Goal: Information Seeking & Learning: Learn about a topic

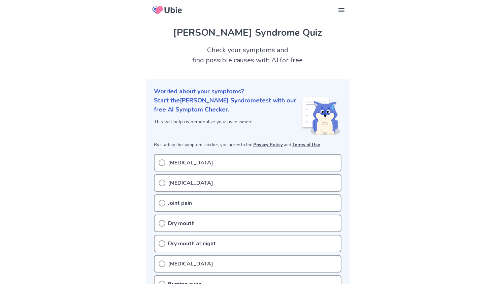
click at [162, 161] on icon at bounding box center [162, 162] width 7 height 7
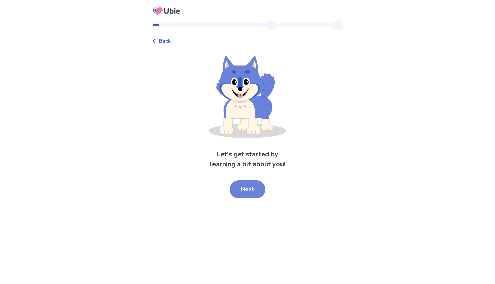
click at [249, 185] on button "Next" at bounding box center [248, 189] width 36 height 18
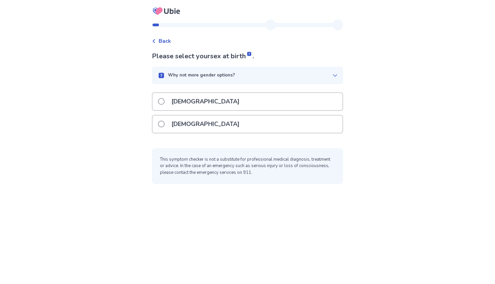
click at [165, 123] on span at bounding box center [161, 124] width 7 height 7
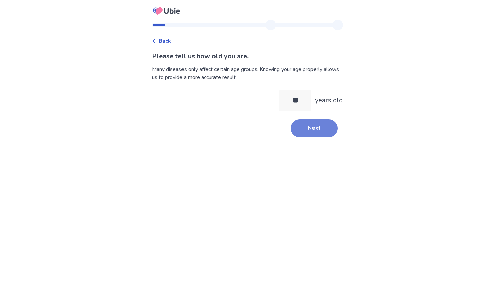
type input "**"
click at [305, 130] on button "Next" at bounding box center [314, 128] width 47 height 18
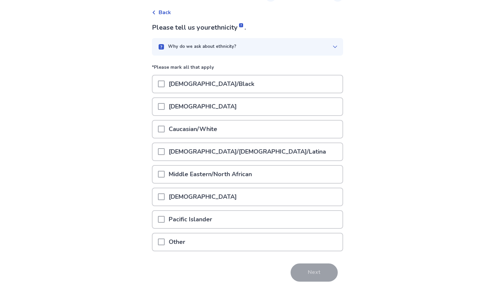
scroll to position [30, 0]
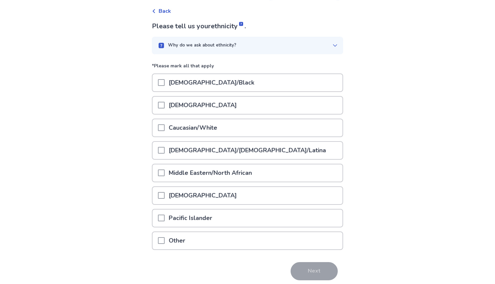
click at [165, 128] on span at bounding box center [161, 127] width 7 height 7
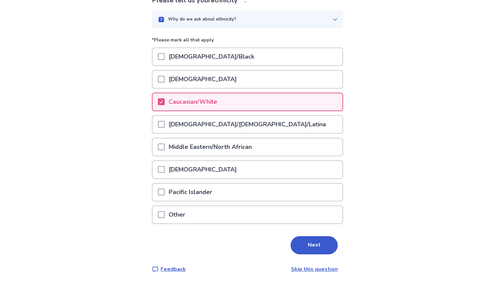
scroll to position [56, 0]
click at [304, 247] on button "Next" at bounding box center [314, 246] width 47 height 18
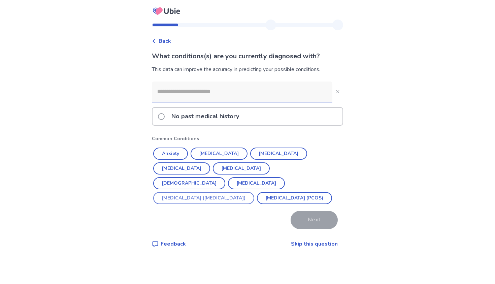
click at [178, 192] on button "Irritable Bowel Syndrome (IBS)" at bounding box center [203, 198] width 101 height 12
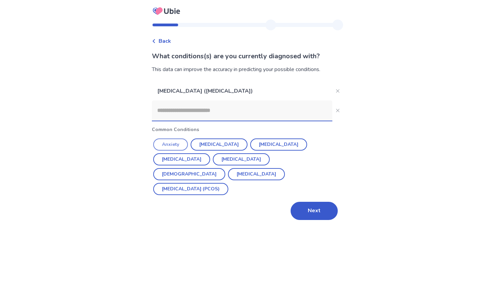
click at [180, 145] on button "Anxiety" at bounding box center [170, 145] width 35 height 12
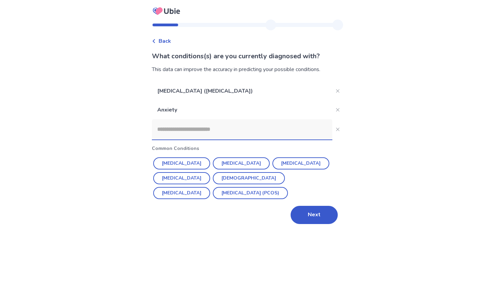
click at [224, 135] on input at bounding box center [242, 129] width 181 height 20
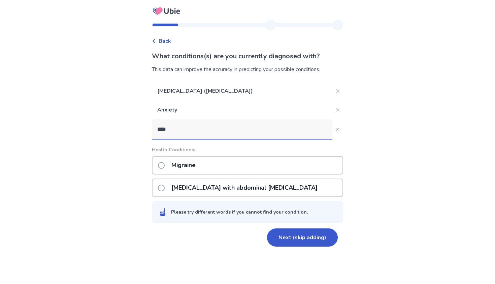
type input "****"
drag, startPoint x: 224, startPoint y: 135, endPoint x: 166, endPoint y: 167, distance: 65.9
click at [165, 167] on span at bounding box center [161, 165] width 7 height 7
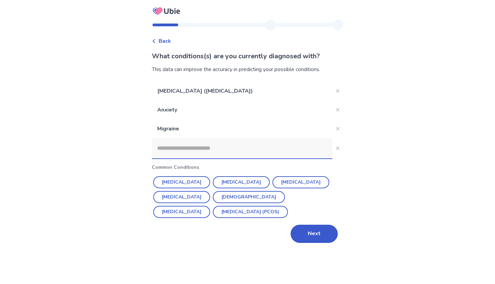
click at [265, 149] on input at bounding box center [242, 148] width 181 height 20
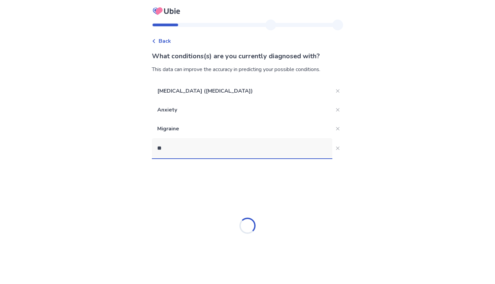
type input "*"
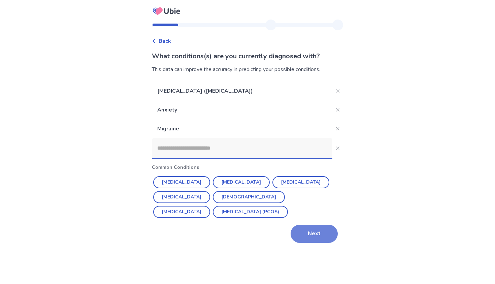
click at [313, 230] on button "Next" at bounding box center [314, 234] width 47 height 18
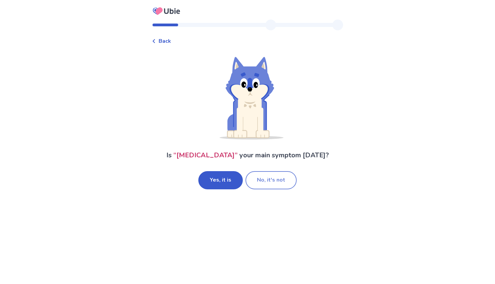
click at [270, 182] on button "No, it's not" at bounding box center [271, 180] width 51 height 18
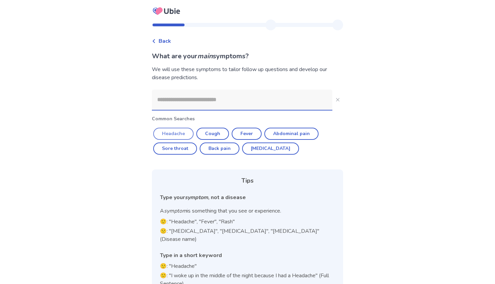
click at [183, 132] on button "Headache" at bounding box center [173, 134] width 40 height 12
type input "********"
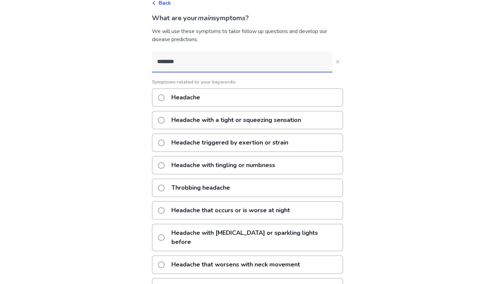
scroll to position [38, 0]
click at [165, 186] on span at bounding box center [161, 187] width 7 height 7
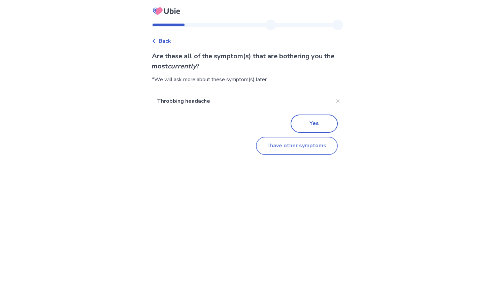
click at [270, 147] on button "I have other symptoms" at bounding box center [297, 146] width 82 height 18
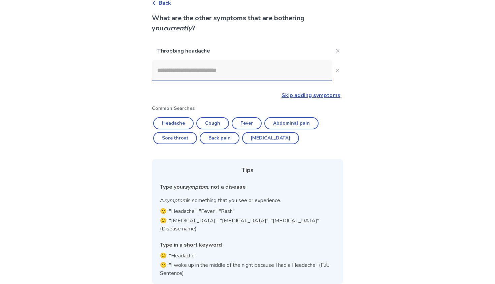
click at [295, 75] on input at bounding box center [242, 70] width 181 height 20
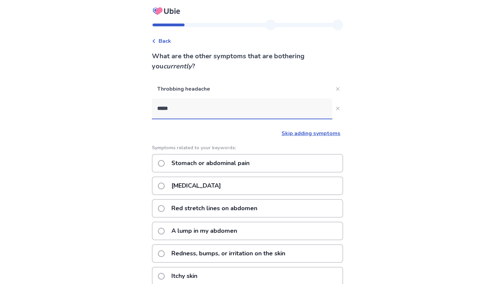
type input "*******"
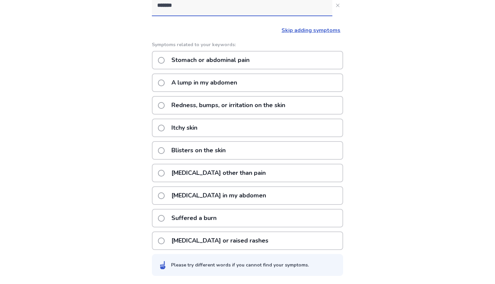
scroll to position [103, 0]
click at [165, 60] on span at bounding box center [161, 60] width 7 height 7
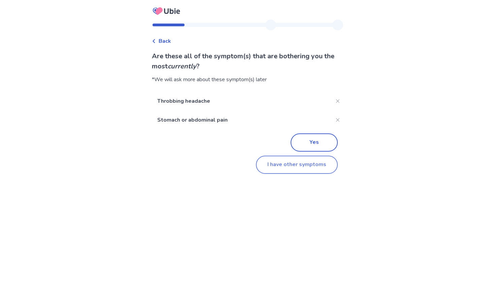
click at [270, 165] on button "I have other symptoms" at bounding box center [297, 165] width 82 height 18
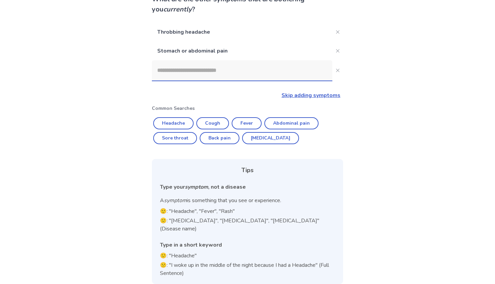
click at [212, 73] on input at bounding box center [242, 70] width 181 height 20
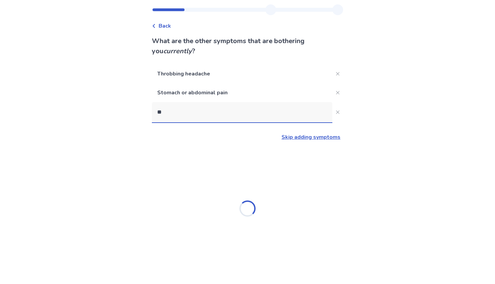
scroll to position [0, 0]
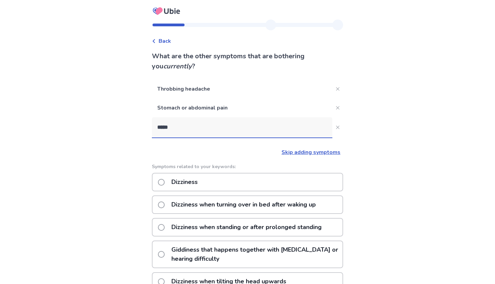
type input "*****"
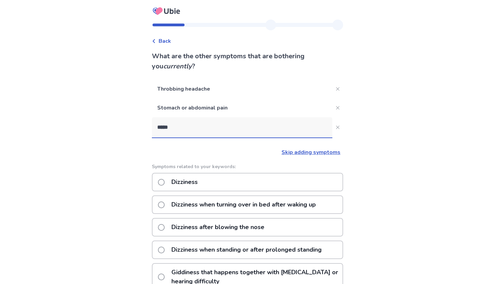
click at [165, 183] on span at bounding box center [161, 182] width 7 height 7
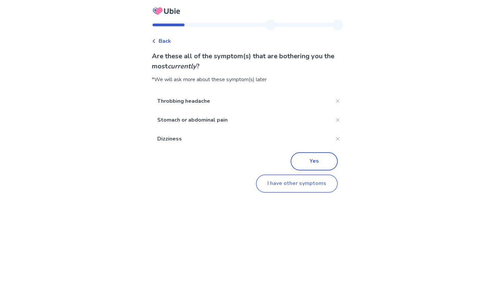
click at [277, 184] on button "I have other symptoms" at bounding box center [297, 184] width 82 height 18
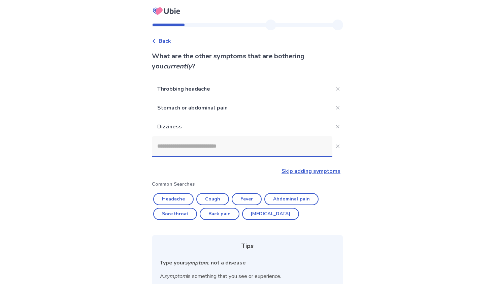
click at [205, 149] on input at bounding box center [242, 146] width 181 height 20
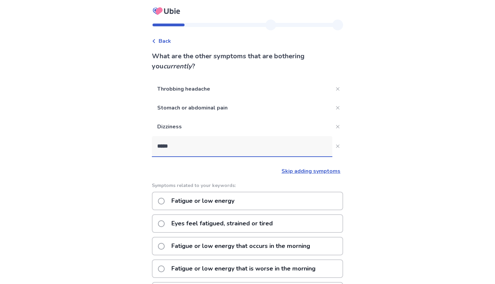
type input "*******"
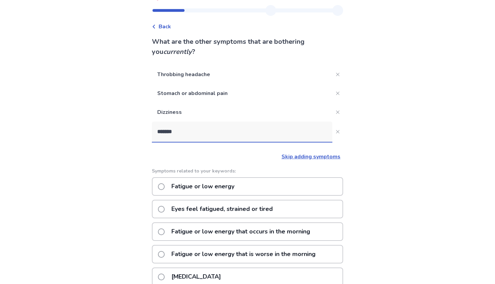
scroll to position [16, 0]
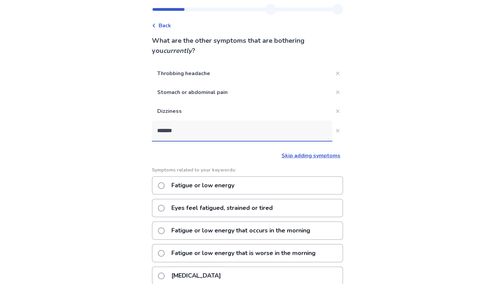
click at [163, 186] on span at bounding box center [161, 185] width 7 height 7
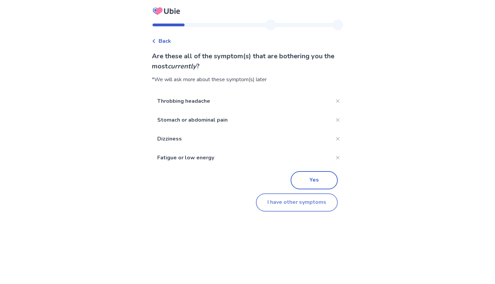
click at [269, 202] on button "I have other symptoms" at bounding box center [297, 202] width 82 height 18
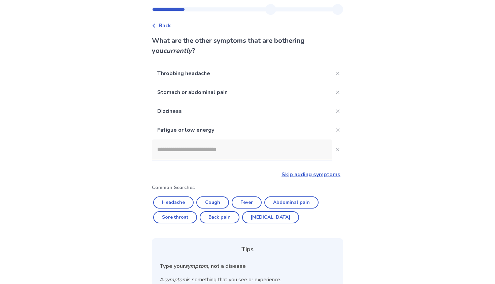
click at [254, 155] on input at bounding box center [242, 150] width 181 height 20
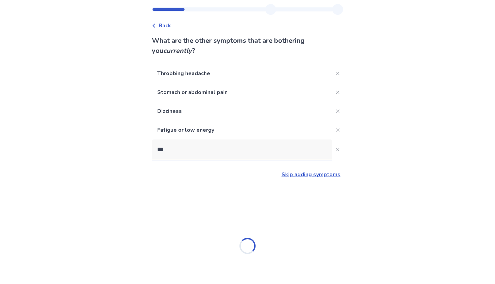
scroll to position [0, 0]
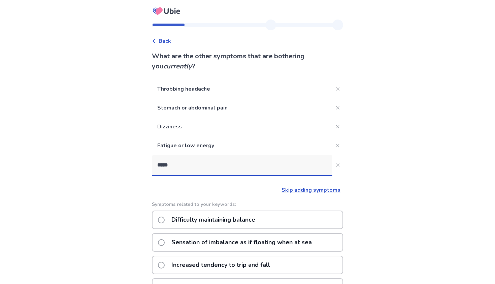
type input "*****"
click at [165, 221] on span at bounding box center [161, 220] width 7 height 7
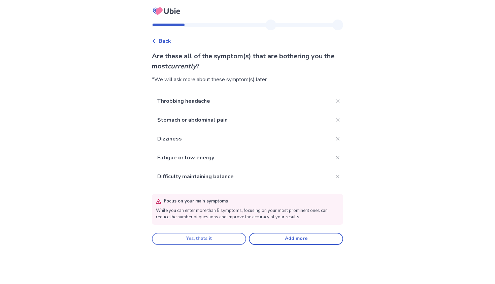
click at [228, 239] on button "Yes, thats it" at bounding box center [199, 239] width 94 height 12
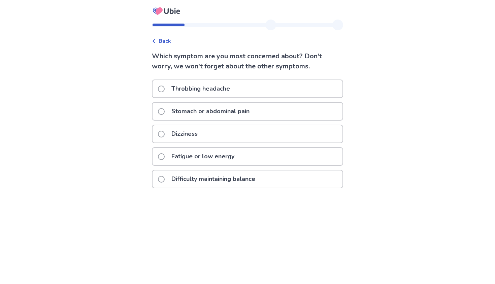
click at [165, 178] on span at bounding box center [161, 179] width 7 height 7
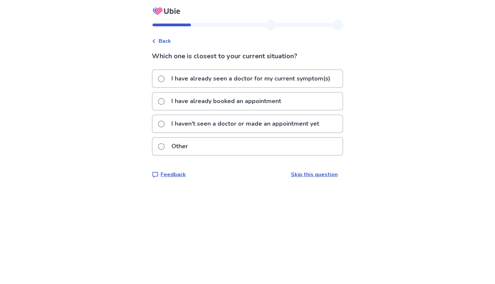
click at [165, 80] on span at bounding box center [161, 78] width 7 height 7
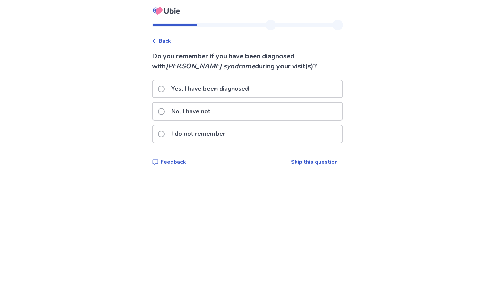
click at [165, 86] on span at bounding box center [161, 89] width 7 height 7
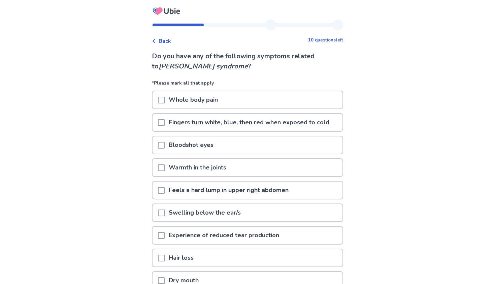
click at [165, 124] on span at bounding box center [161, 122] width 7 height 7
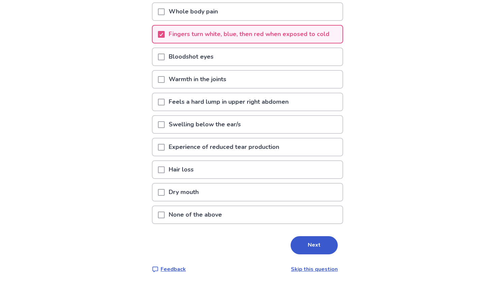
scroll to position [88, 0]
click at [165, 145] on span at bounding box center [161, 147] width 7 height 7
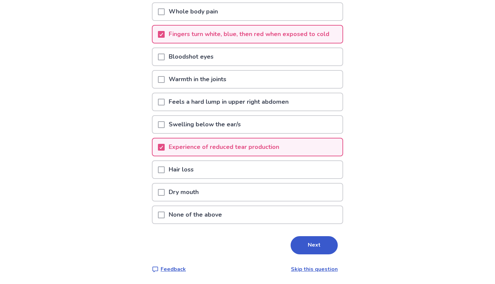
click at [165, 192] on span at bounding box center [161, 192] width 7 height 7
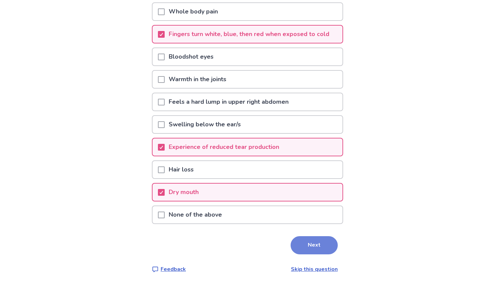
click at [304, 240] on button "Next" at bounding box center [314, 245] width 47 height 18
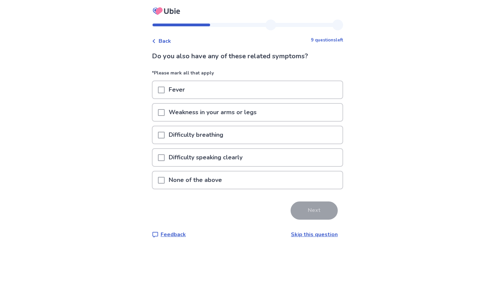
click at [164, 181] on span at bounding box center [161, 180] width 7 height 7
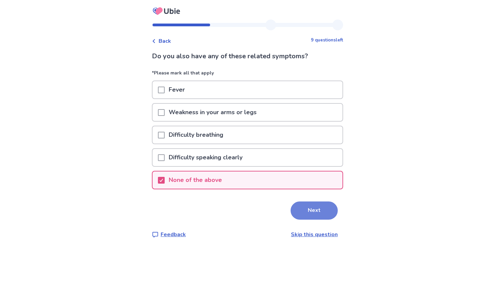
click at [309, 210] on button "Next" at bounding box center [314, 211] width 47 height 18
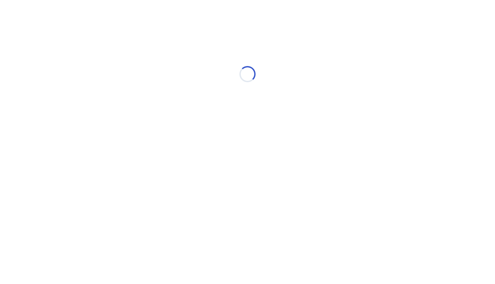
select select "*"
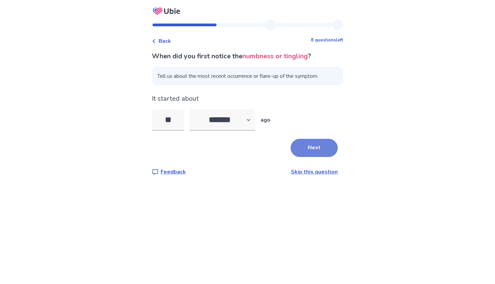
type input "**"
click at [320, 148] on button "Next" at bounding box center [314, 148] width 47 height 18
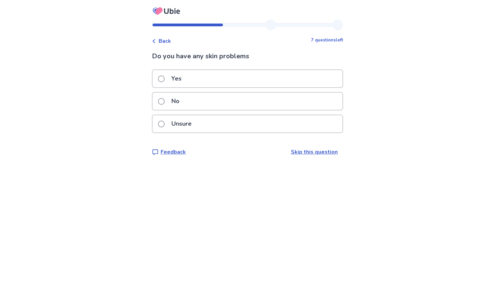
click at [165, 124] on span at bounding box center [161, 124] width 7 height 7
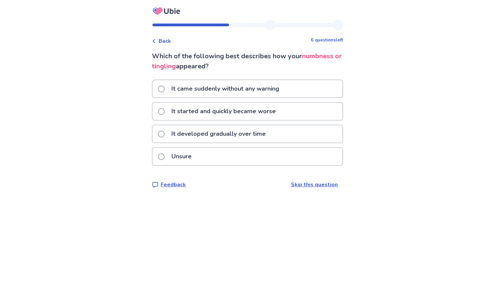
click at [165, 111] on span at bounding box center [161, 111] width 7 height 7
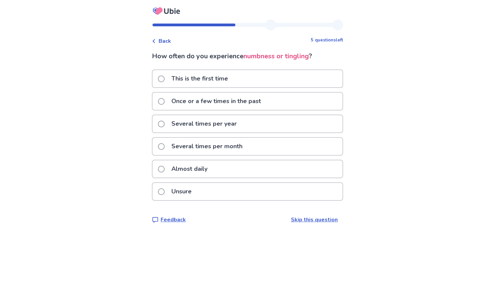
click at [165, 168] on span at bounding box center [161, 169] width 7 height 7
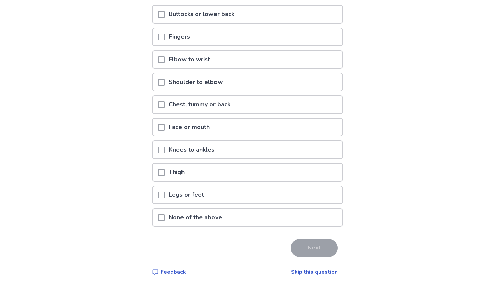
scroll to position [75, 0]
click at [165, 195] on span at bounding box center [161, 195] width 7 height 7
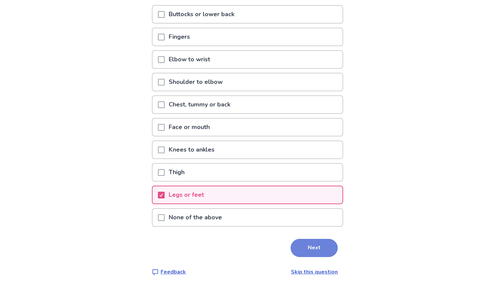
click at [298, 247] on button "Next" at bounding box center [314, 248] width 47 height 18
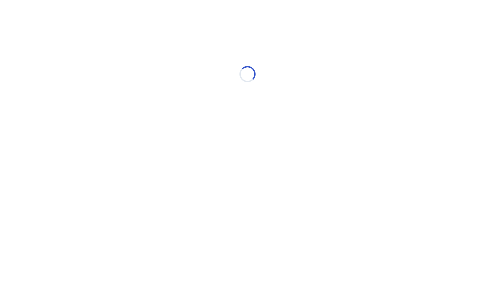
scroll to position [0, 0]
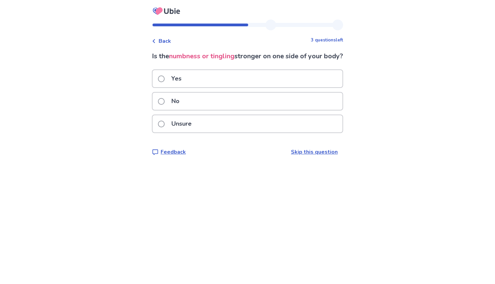
click at [165, 105] on span at bounding box center [161, 101] width 7 height 7
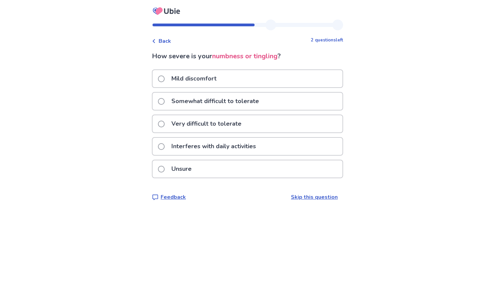
click at [164, 78] on span at bounding box center [161, 78] width 7 height 7
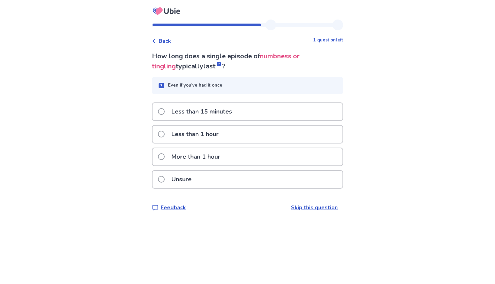
click at [165, 156] on span at bounding box center [161, 156] width 7 height 7
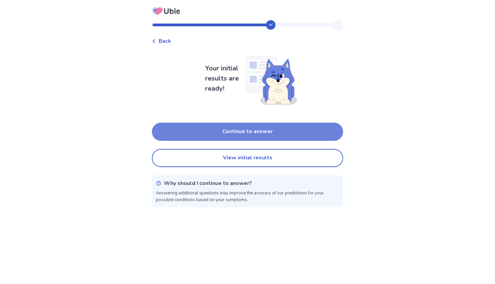
click at [269, 129] on button "Continue to answer" at bounding box center [247, 132] width 191 height 18
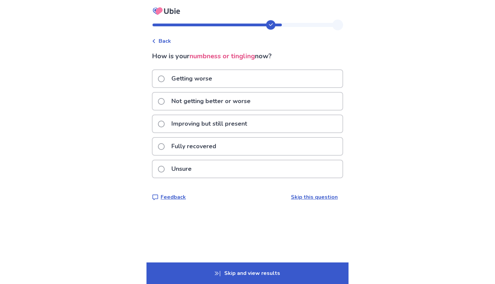
click at [162, 169] on span at bounding box center [161, 169] width 7 height 7
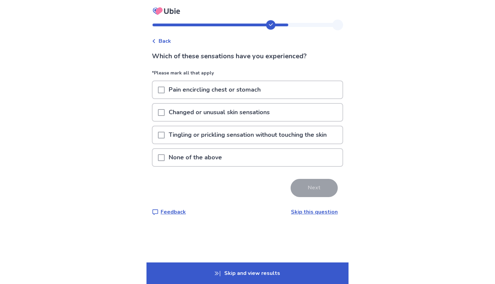
click at [165, 158] on span at bounding box center [161, 157] width 7 height 7
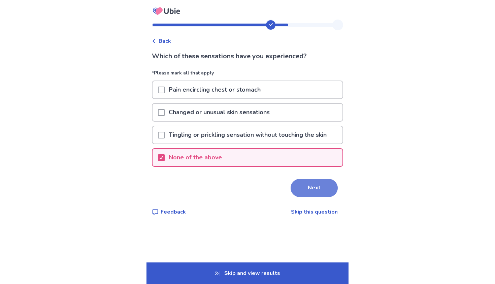
click at [305, 188] on button "Next" at bounding box center [314, 188] width 47 height 18
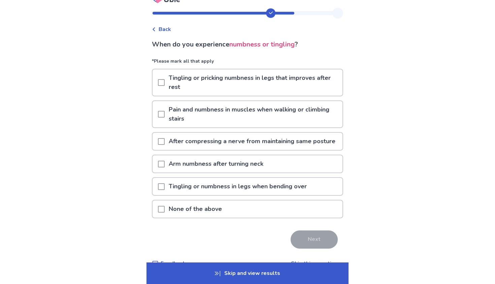
scroll to position [12, 0]
click at [165, 113] on span at bounding box center [161, 113] width 7 height 7
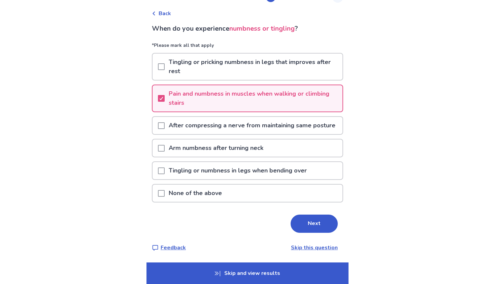
scroll to position [37, 0]
click at [303, 220] on button "Next" at bounding box center [314, 224] width 47 height 18
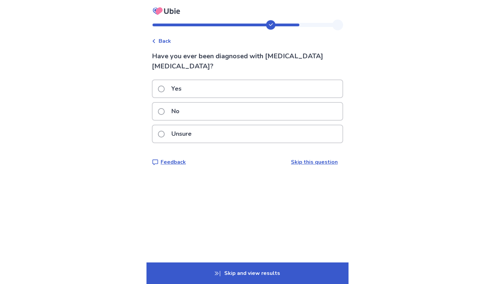
click at [164, 108] on span at bounding box center [161, 111] width 7 height 7
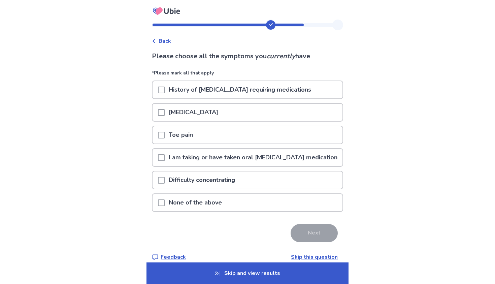
click at [164, 203] on span at bounding box center [161, 203] width 7 height 7
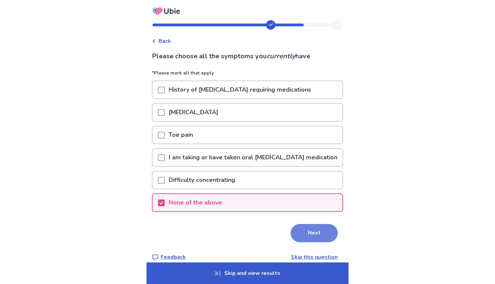
click at [315, 234] on button "Next" at bounding box center [314, 233] width 47 height 18
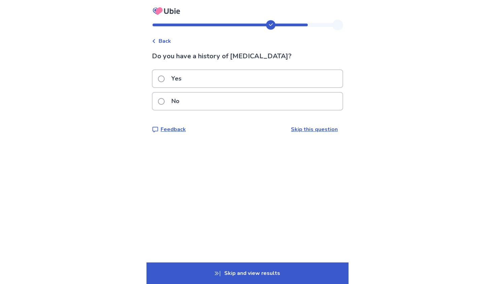
click at [165, 101] on span at bounding box center [161, 101] width 7 height 7
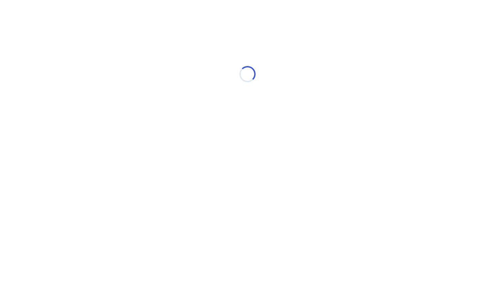
select select "*"
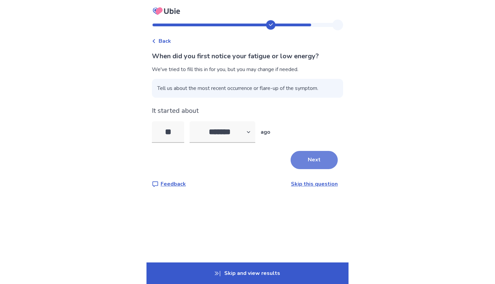
click at [307, 159] on button "Next" at bounding box center [314, 160] width 47 height 18
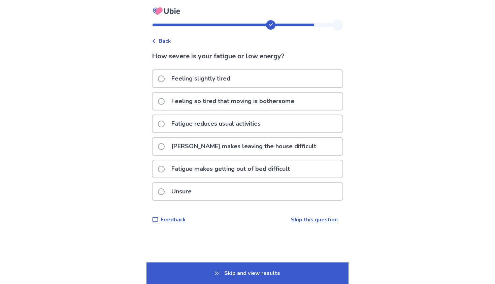
click at [165, 147] on span at bounding box center [161, 146] width 7 height 7
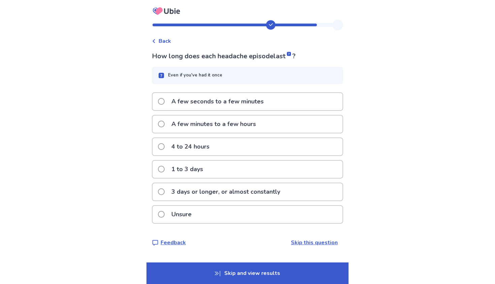
click at [165, 191] on span at bounding box center [161, 191] width 7 height 7
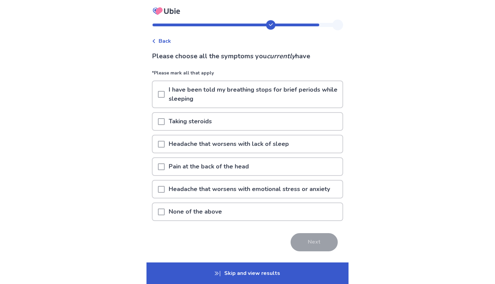
click at [165, 190] on span at bounding box center [161, 189] width 7 height 7
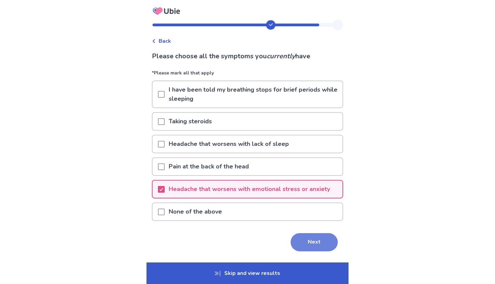
click at [306, 242] on button "Next" at bounding box center [314, 242] width 47 height 18
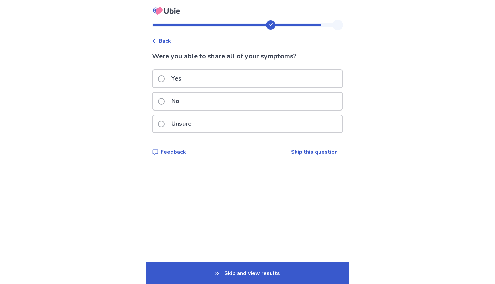
click at [165, 122] on span at bounding box center [161, 124] width 7 height 7
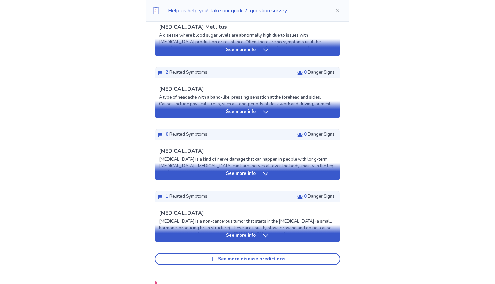
scroll to position [219, 0]
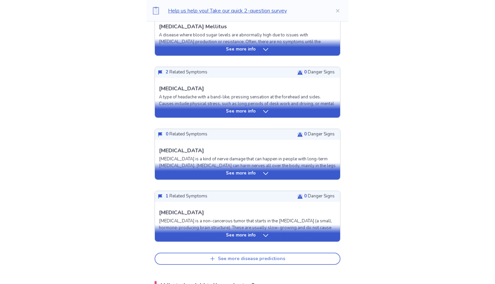
click at [252, 256] on div "See more disease predictions" at bounding box center [251, 259] width 67 height 6
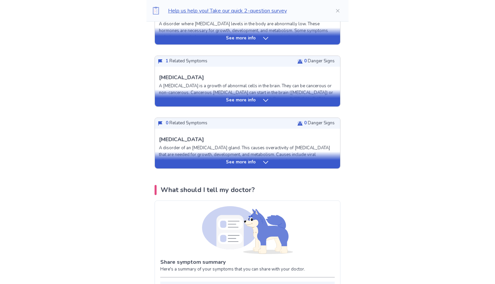
scroll to position [478, 0]
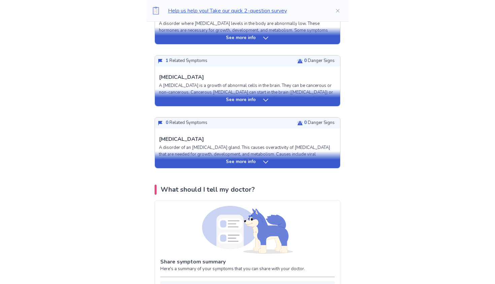
click at [254, 159] on p "See more info" at bounding box center [241, 162] width 30 height 7
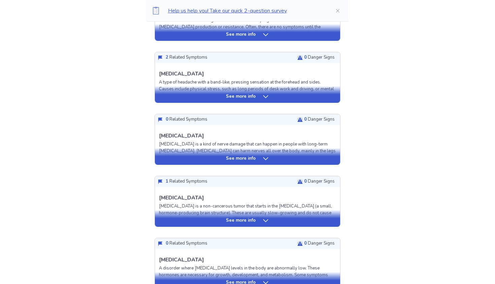
scroll to position [238, 0]
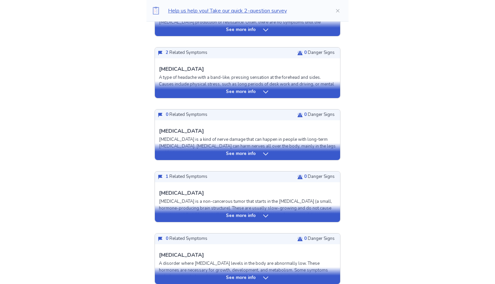
click at [243, 213] on p "See more info" at bounding box center [241, 216] width 30 height 7
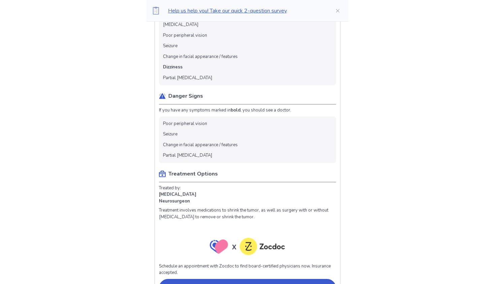
scroll to position [474, 0]
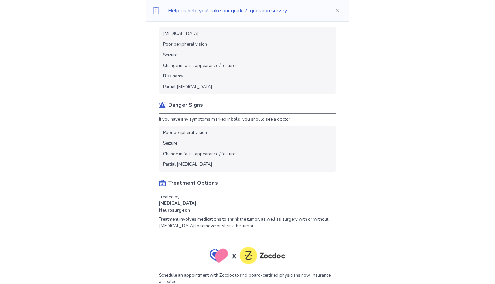
click at [158, 11] on icon at bounding box center [156, 11] width 5 height 6
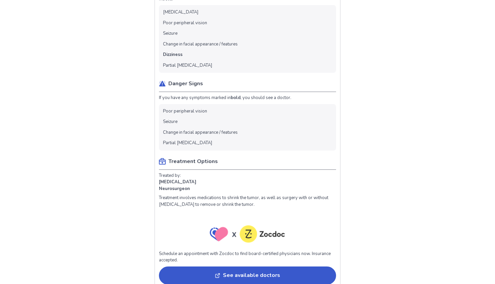
scroll to position [1608, 0]
